Goal: Navigation & Orientation: Find specific page/section

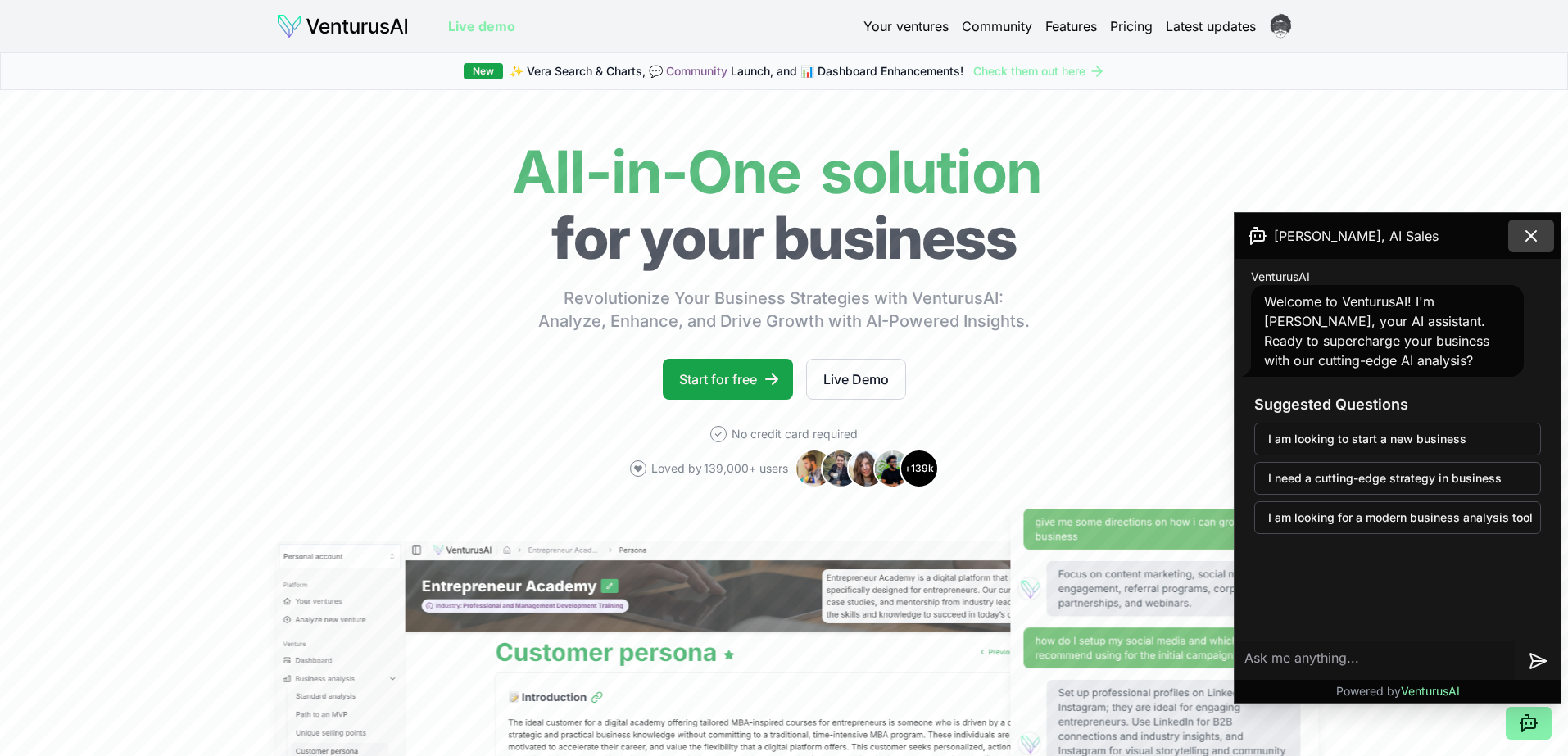
click at [1525, 244] on icon at bounding box center [1530, 236] width 19 height 19
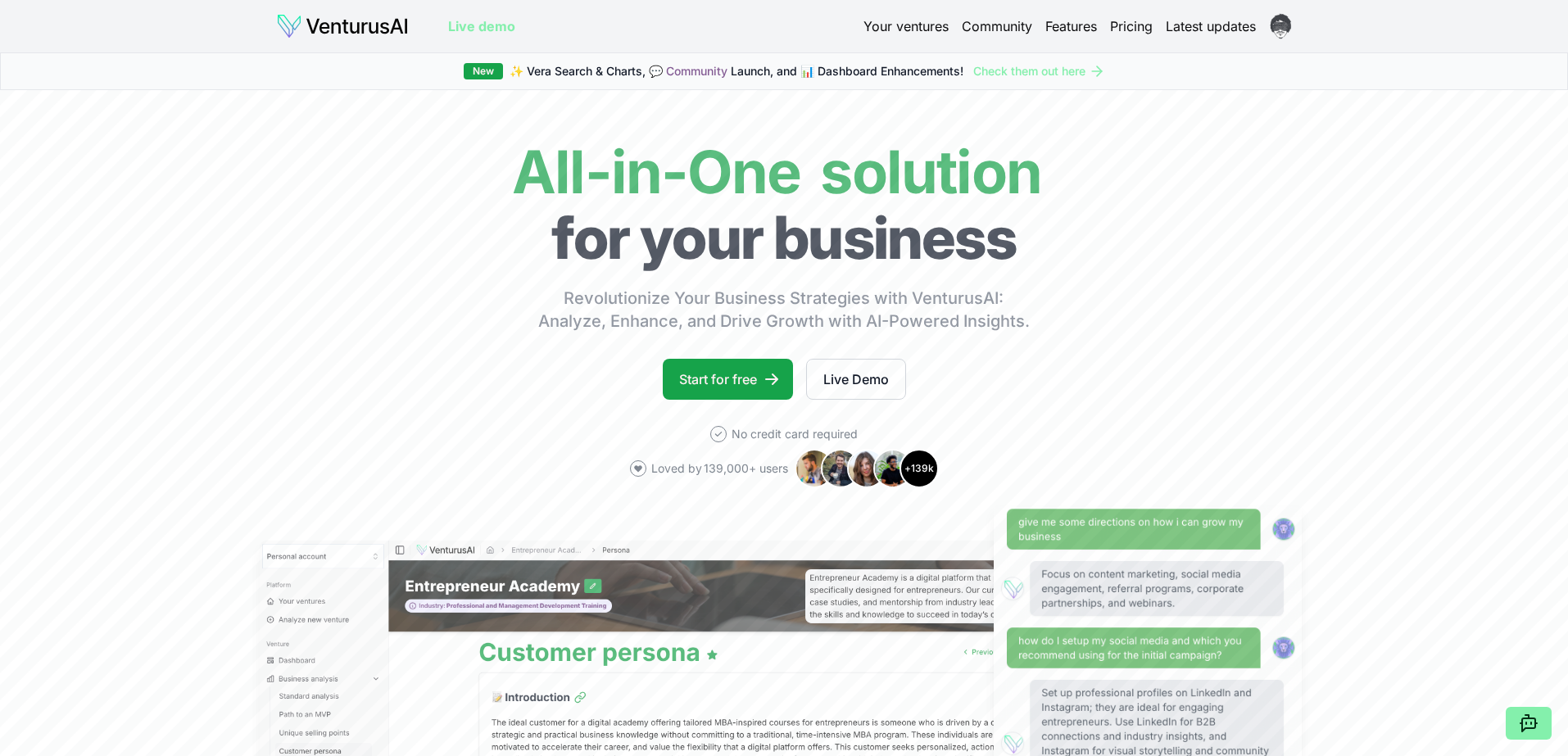
click at [984, 28] on link "Community" at bounding box center [997, 26] width 70 height 19
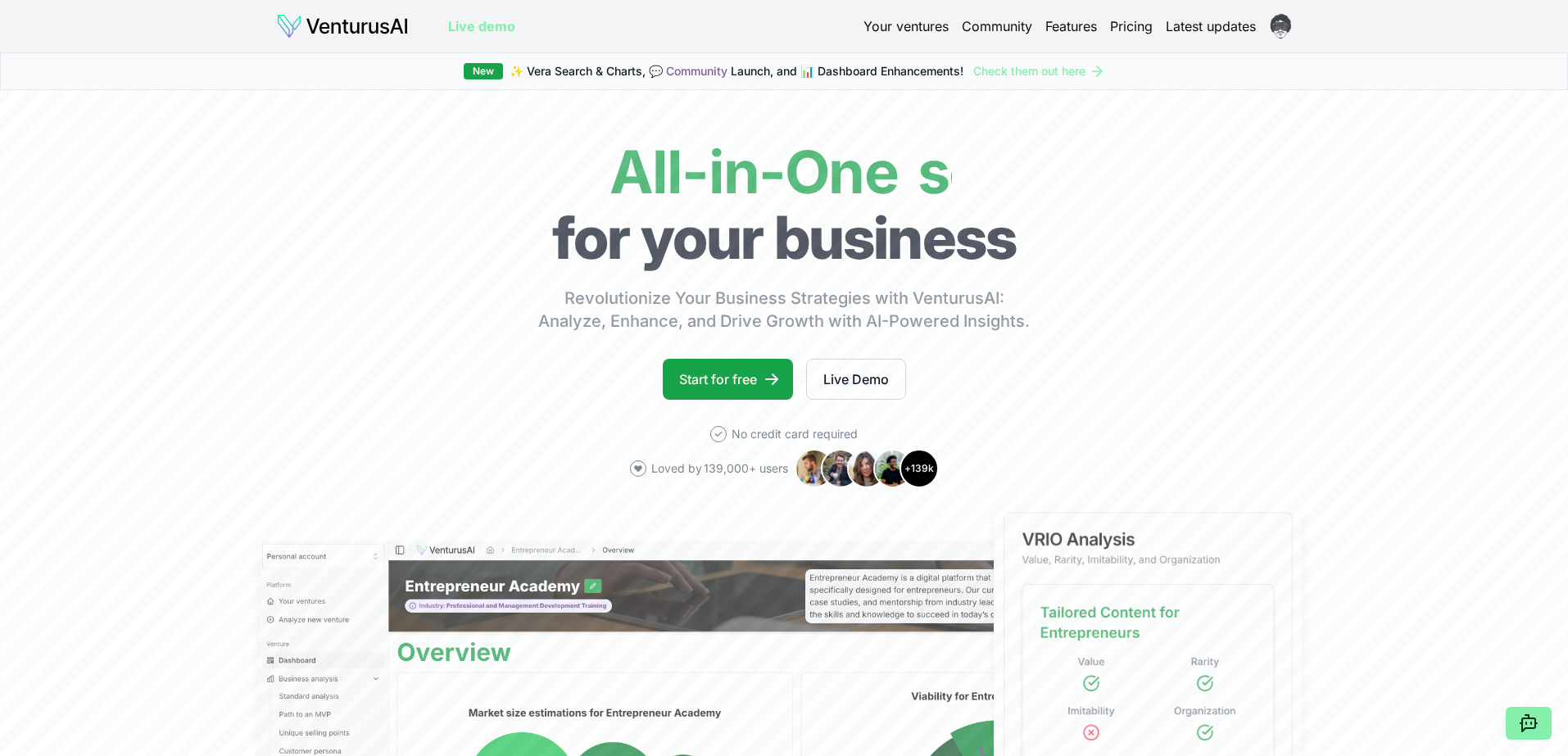
click at [1075, 28] on link "Features" at bounding box center [1071, 26] width 52 height 19
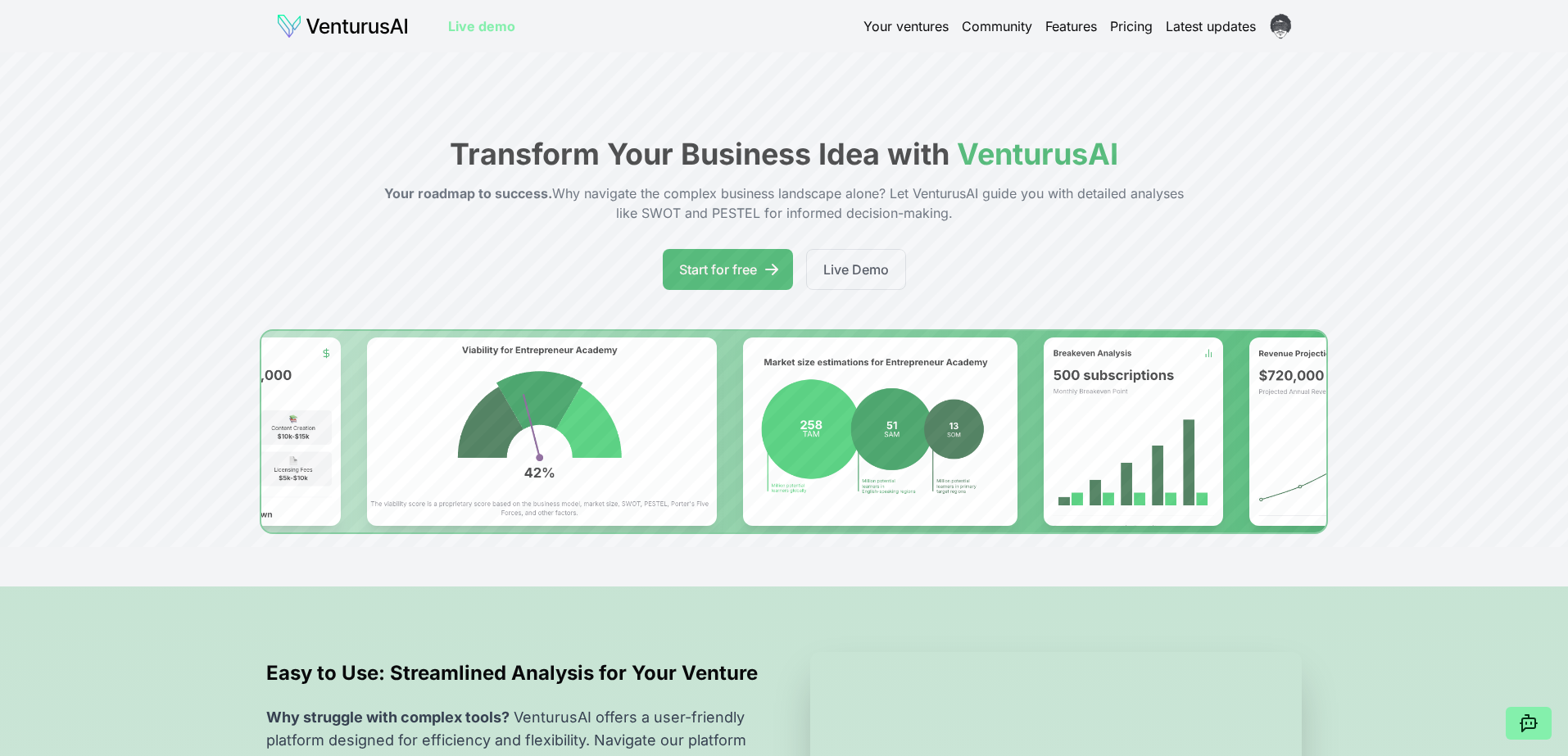
click at [910, 21] on link "Your ventures" at bounding box center [906, 26] width 85 height 19
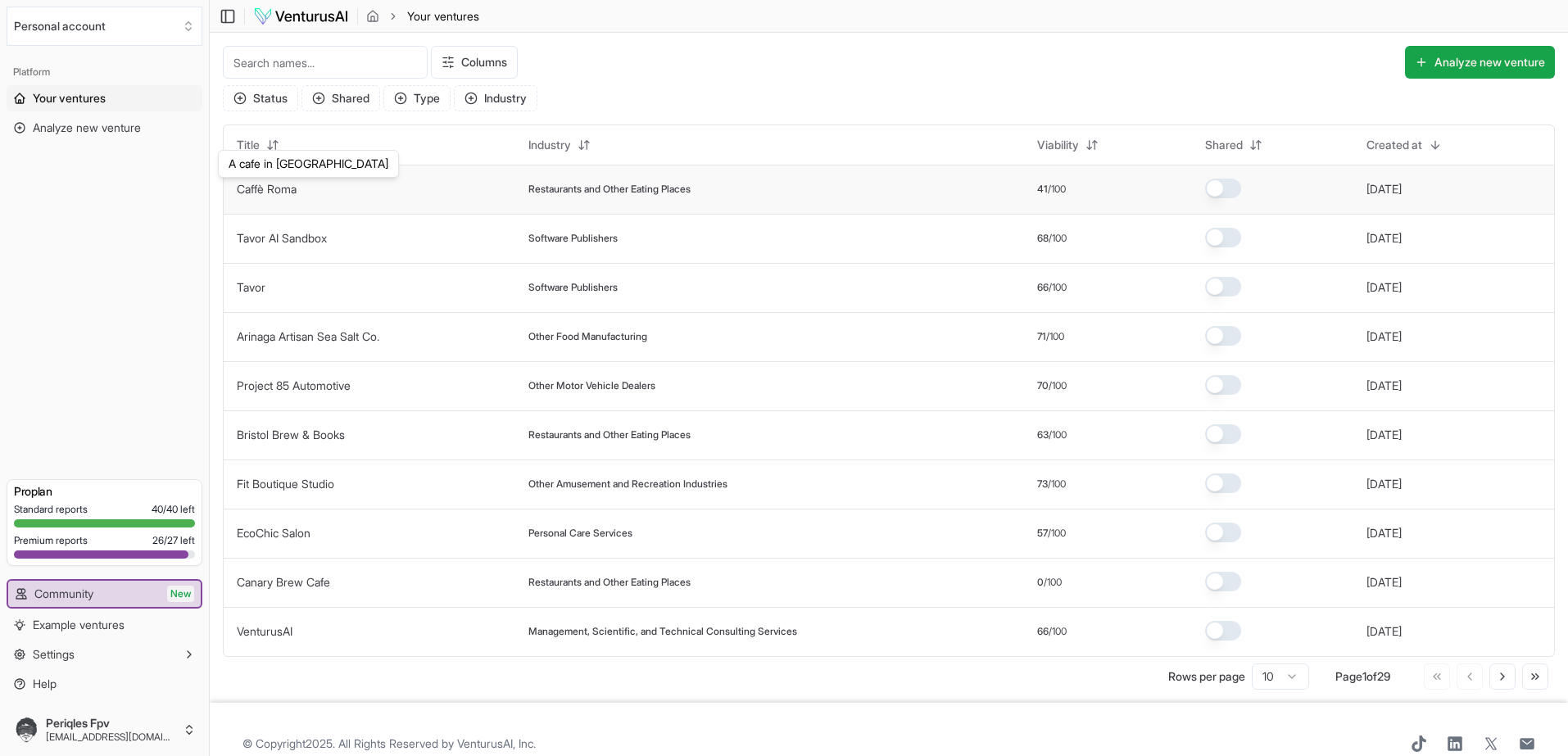
click at [272, 189] on link "Caffè Roma" at bounding box center [266, 189] width 60 height 14
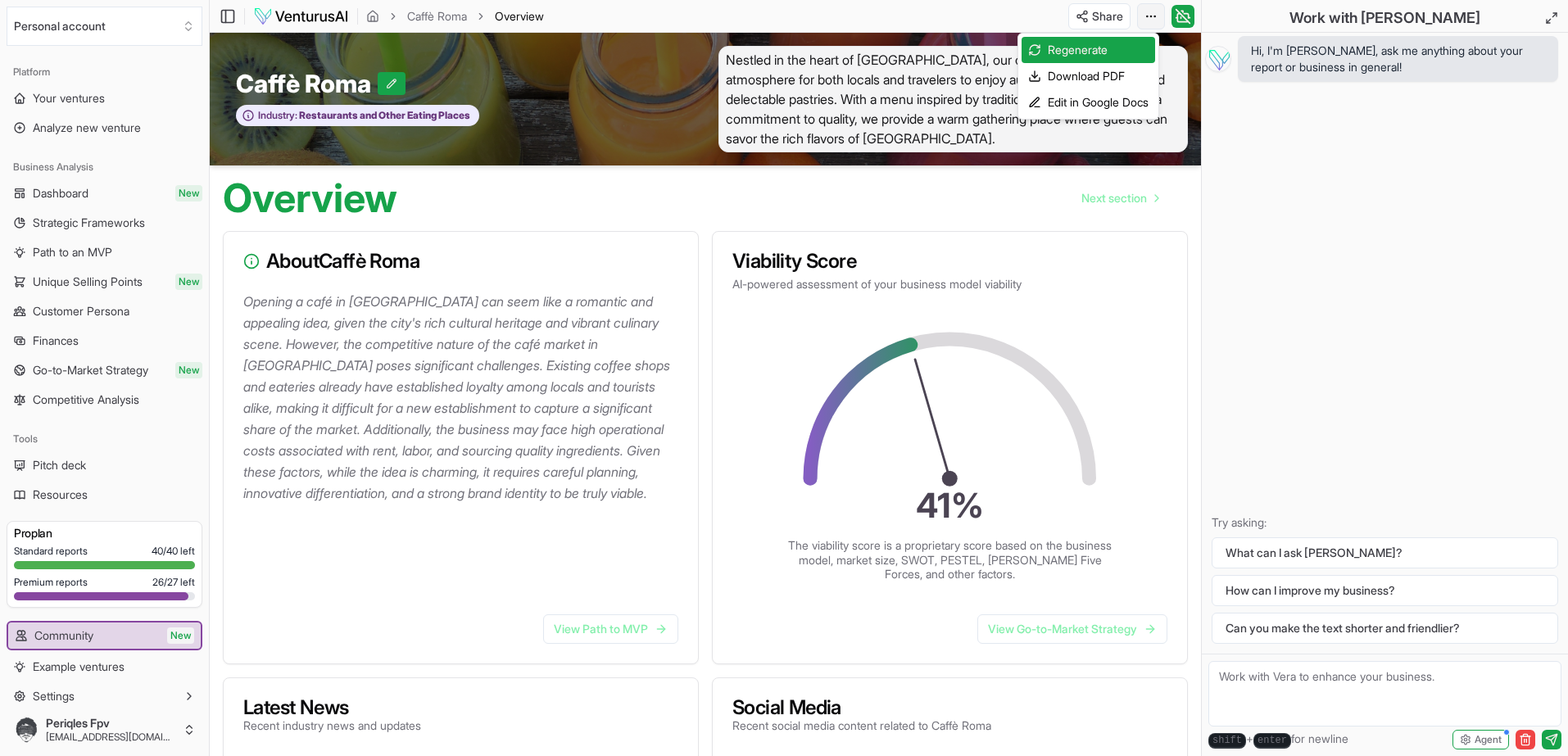
click at [1157, 18] on html "We value your privacy We use cookies to enhance your browsing experience, serve…" at bounding box center [784, 378] width 1568 height 756
